Goal: Navigation & Orientation: Find specific page/section

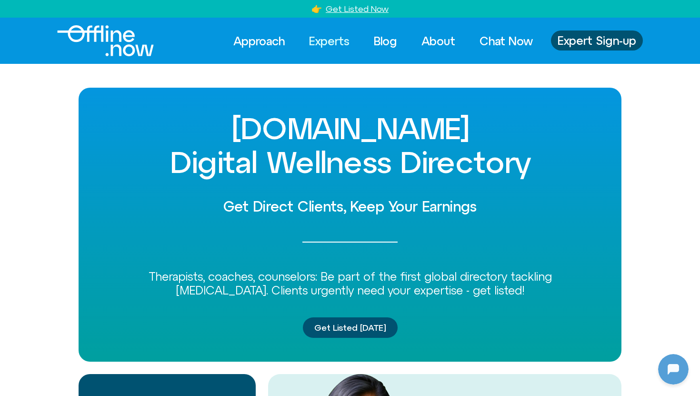
click at [320, 41] on link "Experts" at bounding box center [330, 40] width 58 height 21
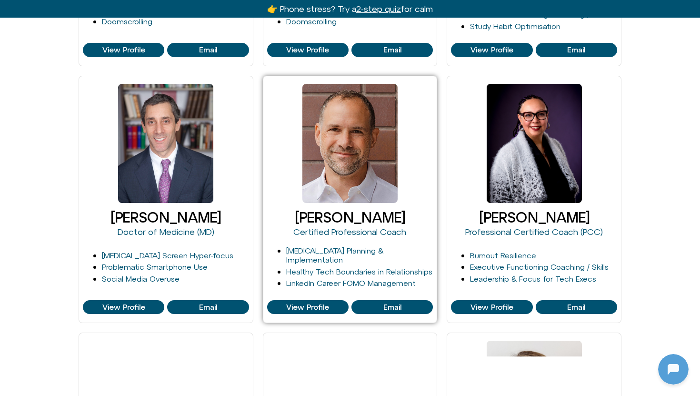
scroll to position [372, 0]
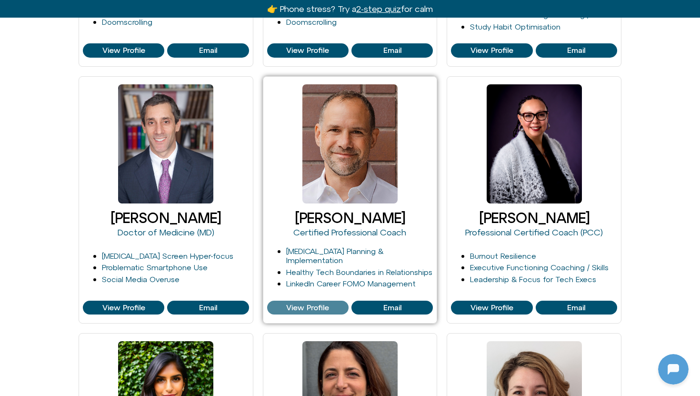
click at [298, 305] on span "View Profile" at bounding box center [307, 308] width 43 height 9
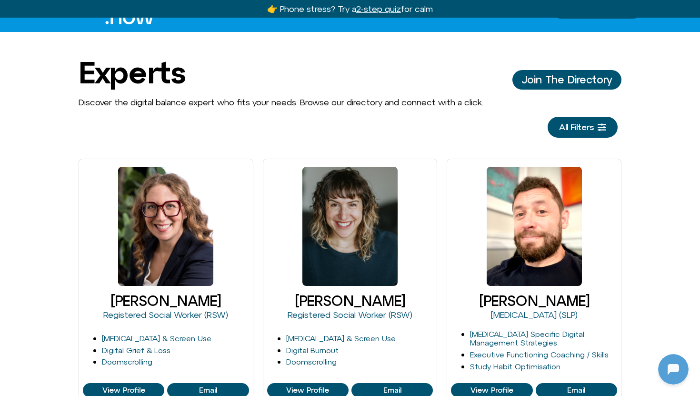
scroll to position [0, 0]
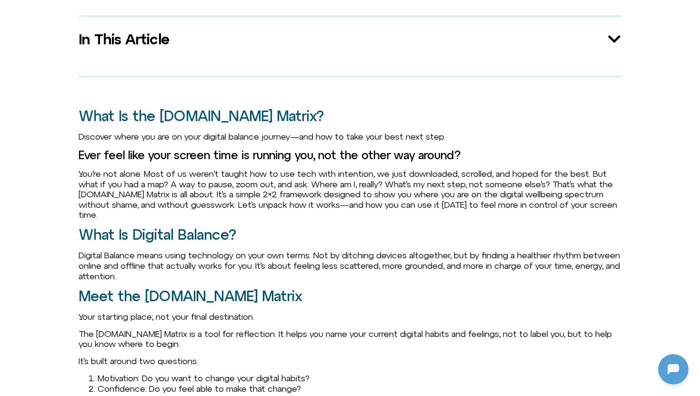
scroll to position [602, 0]
